Goal: Task Accomplishment & Management: Manage account settings

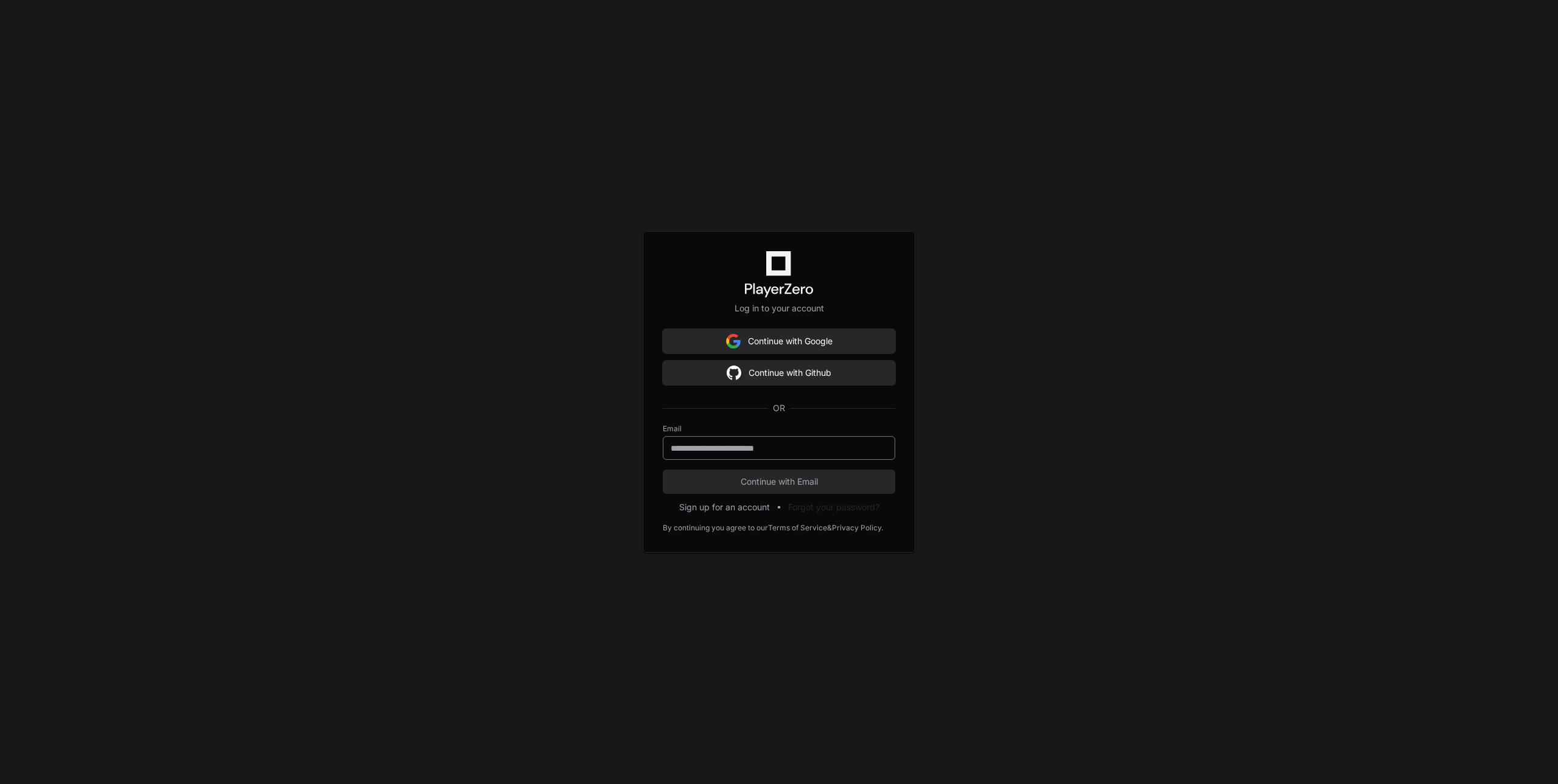
click at [763, 448] on input "email" at bounding box center [779, 448] width 217 height 12
type input "**********"
click at [770, 489] on button "Continue with Email" at bounding box center [779, 482] width 232 height 25
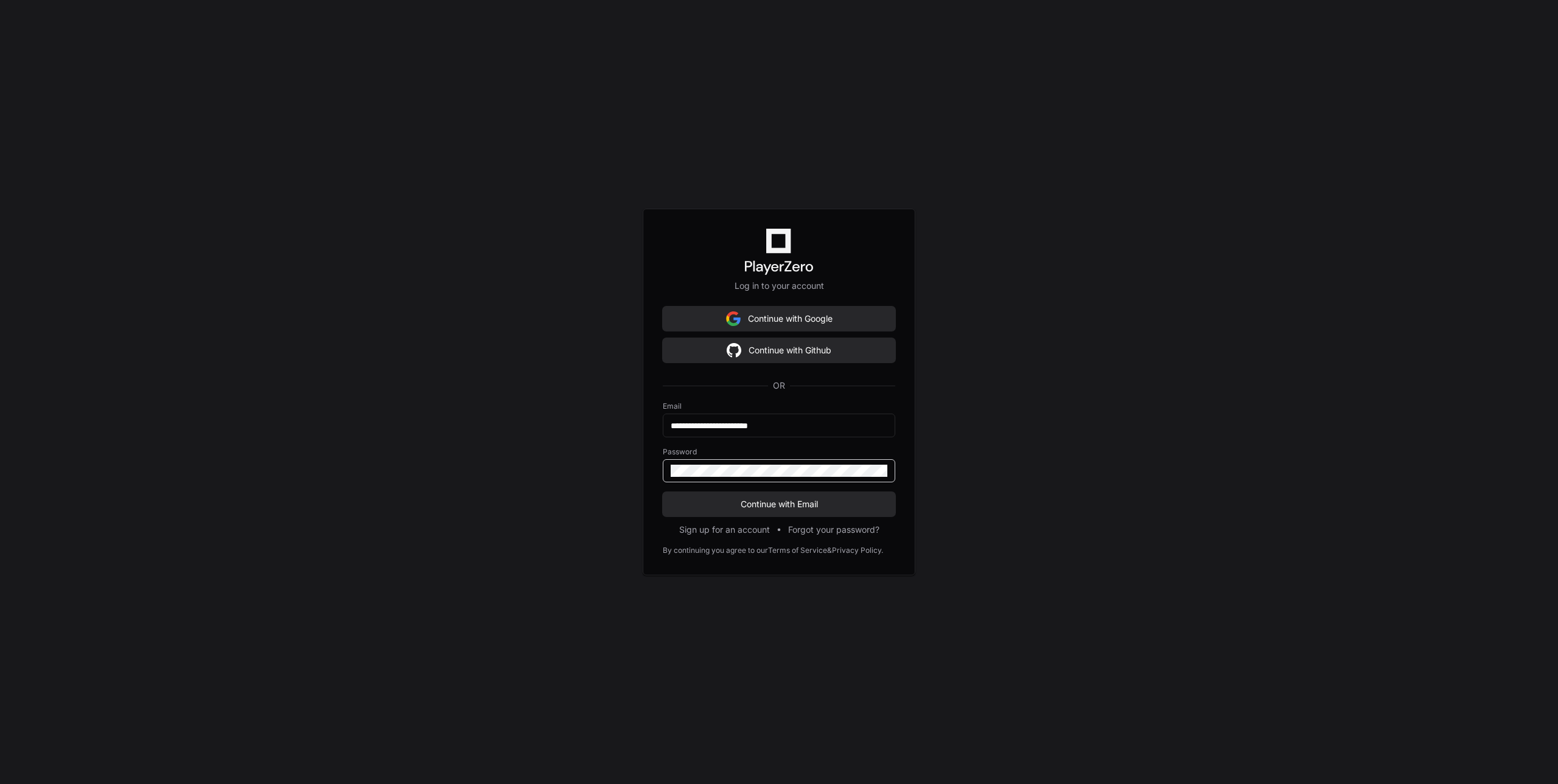
click at [663, 492] on button "Continue with Email" at bounding box center [779, 505] width 232 height 25
click at [760, 498] on span "Continue with Email" at bounding box center [779, 504] width 232 height 12
click at [774, 342] on button "Continue with Github" at bounding box center [779, 351] width 232 height 25
